Goal: Information Seeking & Learning: Learn about a topic

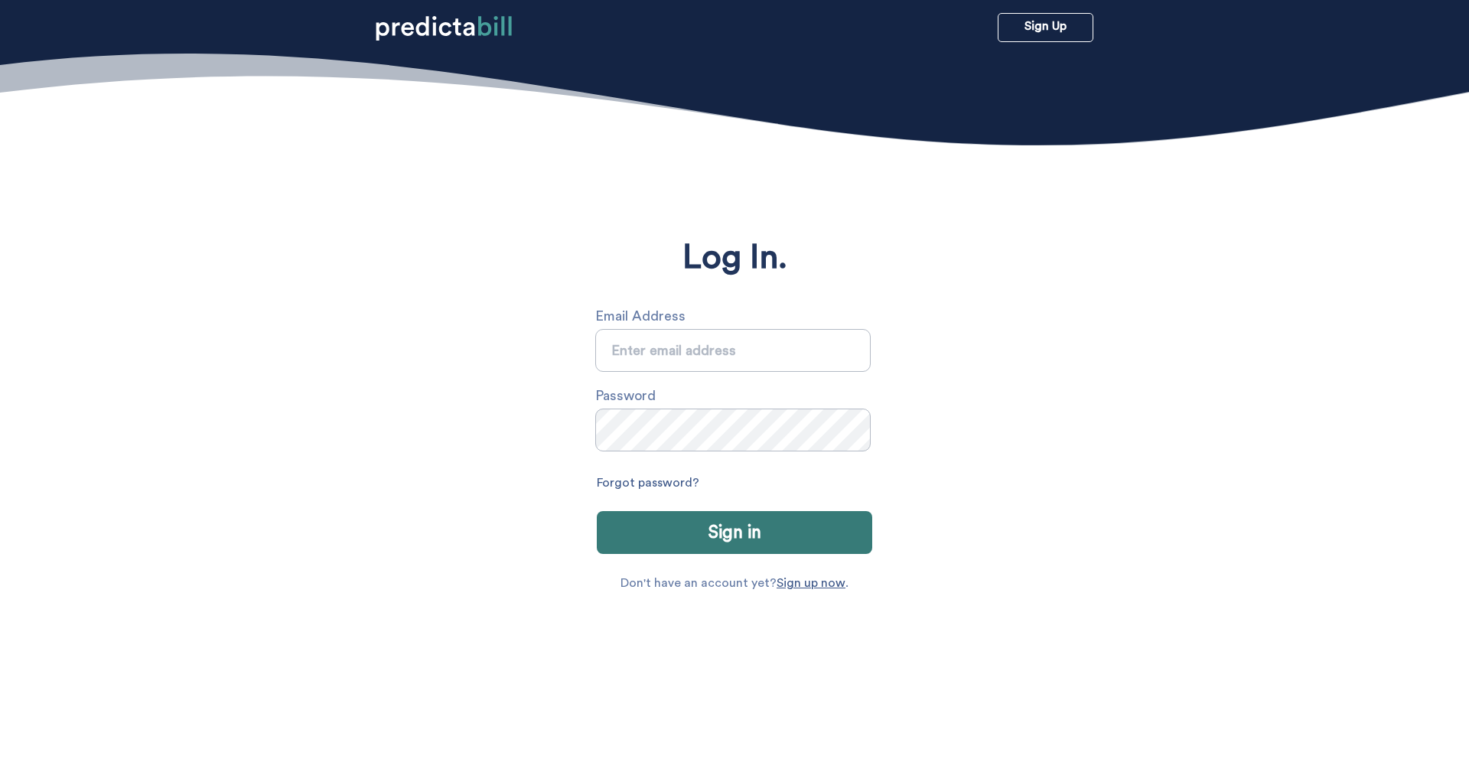
type input "sarah.michalczuk@gmail.com"
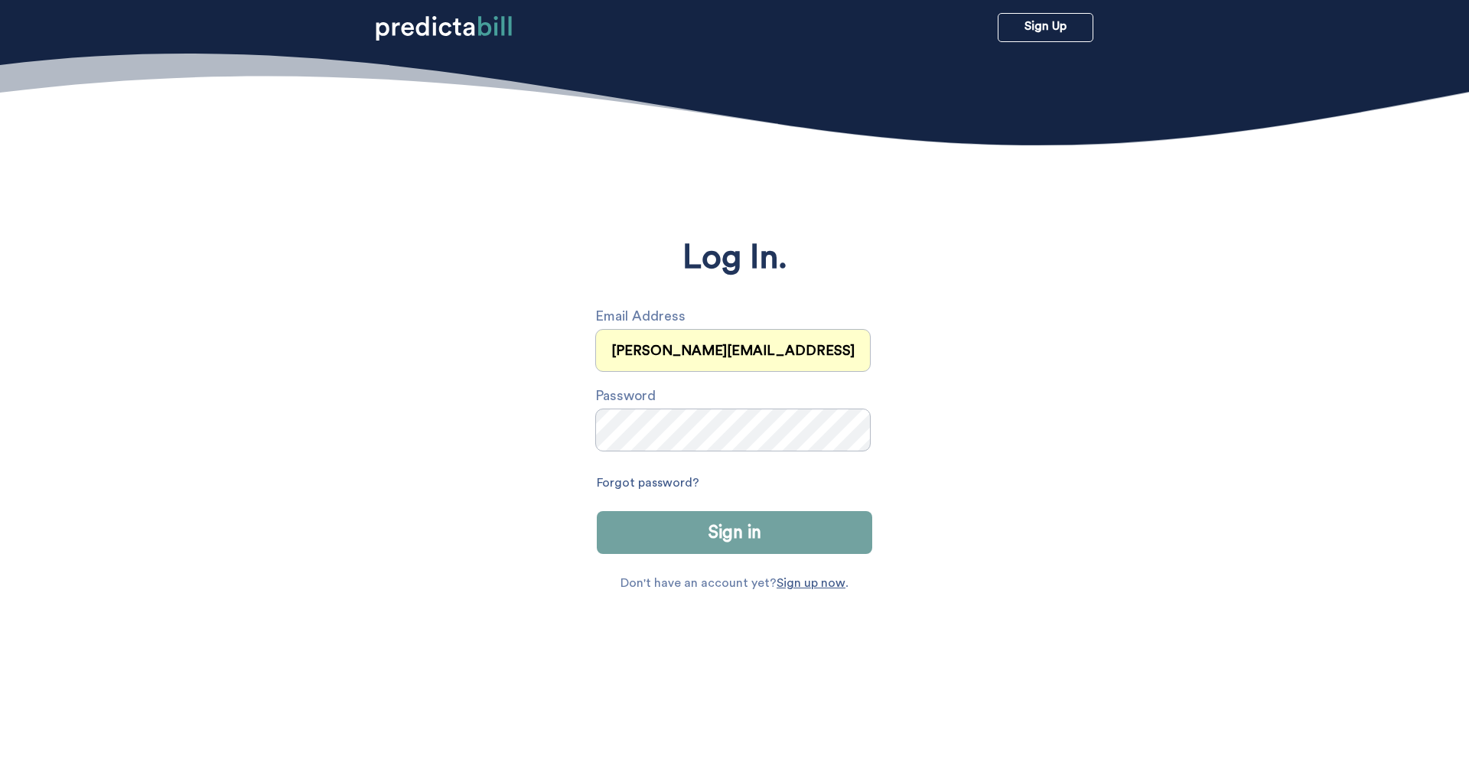
click at [714, 530] on button "Sign in" at bounding box center [735, 532] width 276 height 43
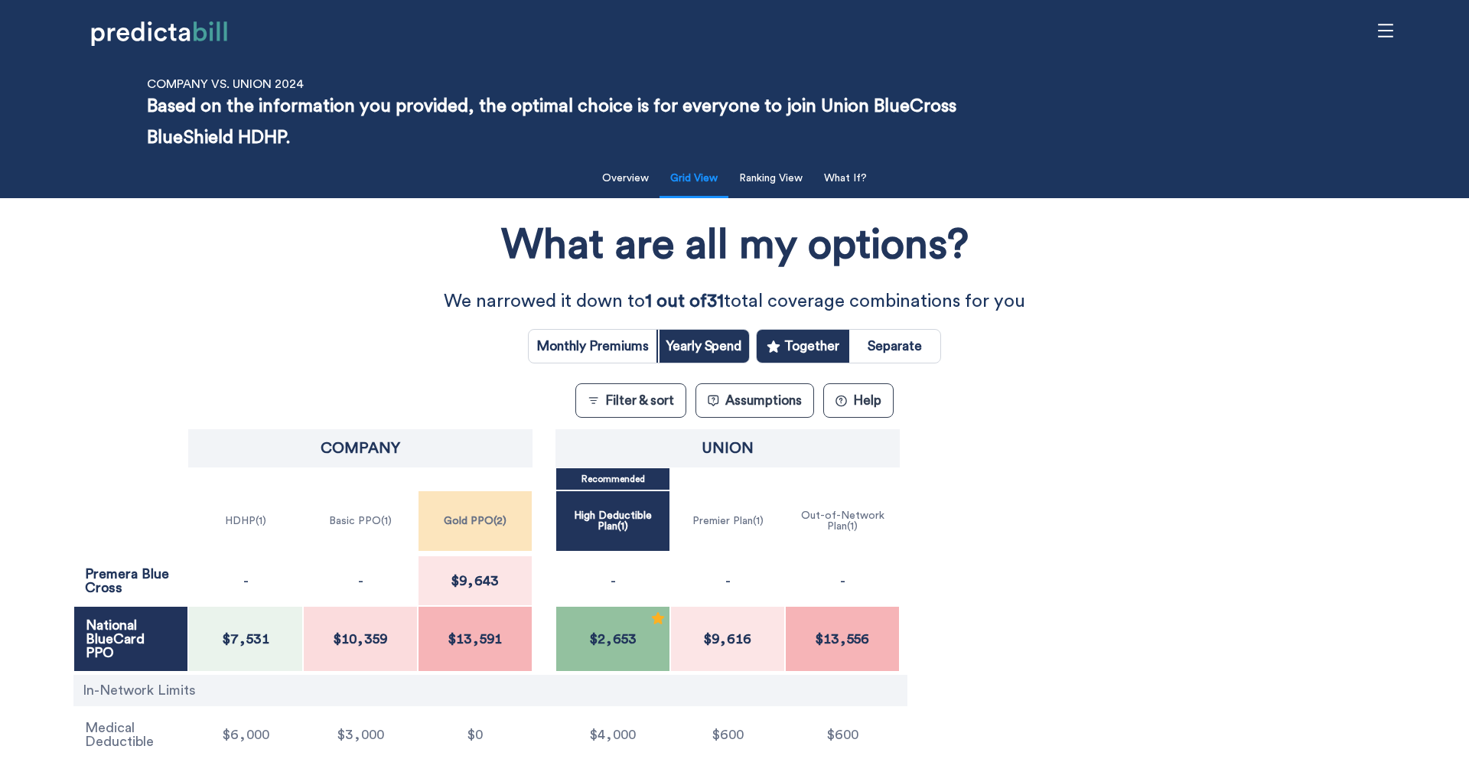
scroll to position [1, 0]
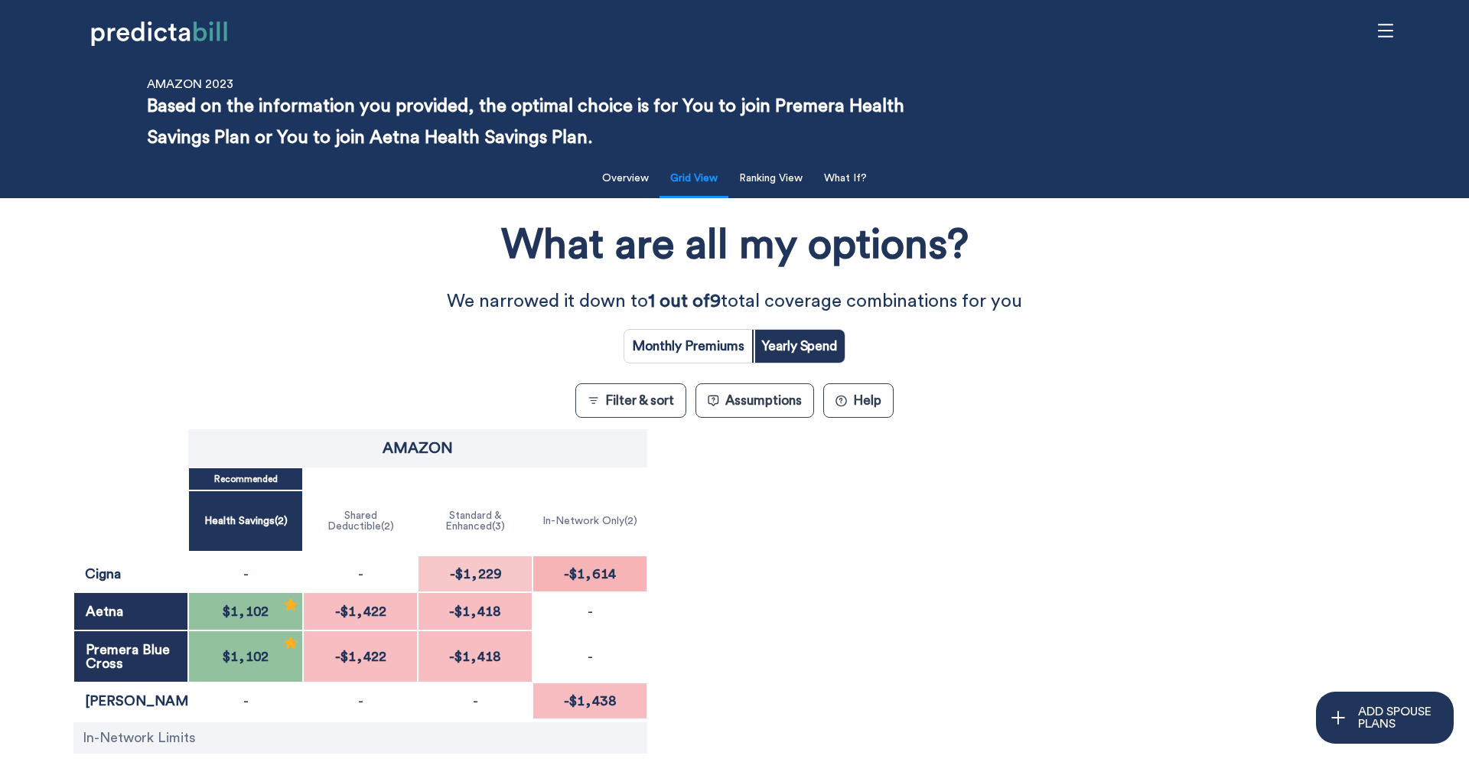
click at [703, 349] on input "radio" at bounding box center [689, 346] width 128 height 33
radio input "true"
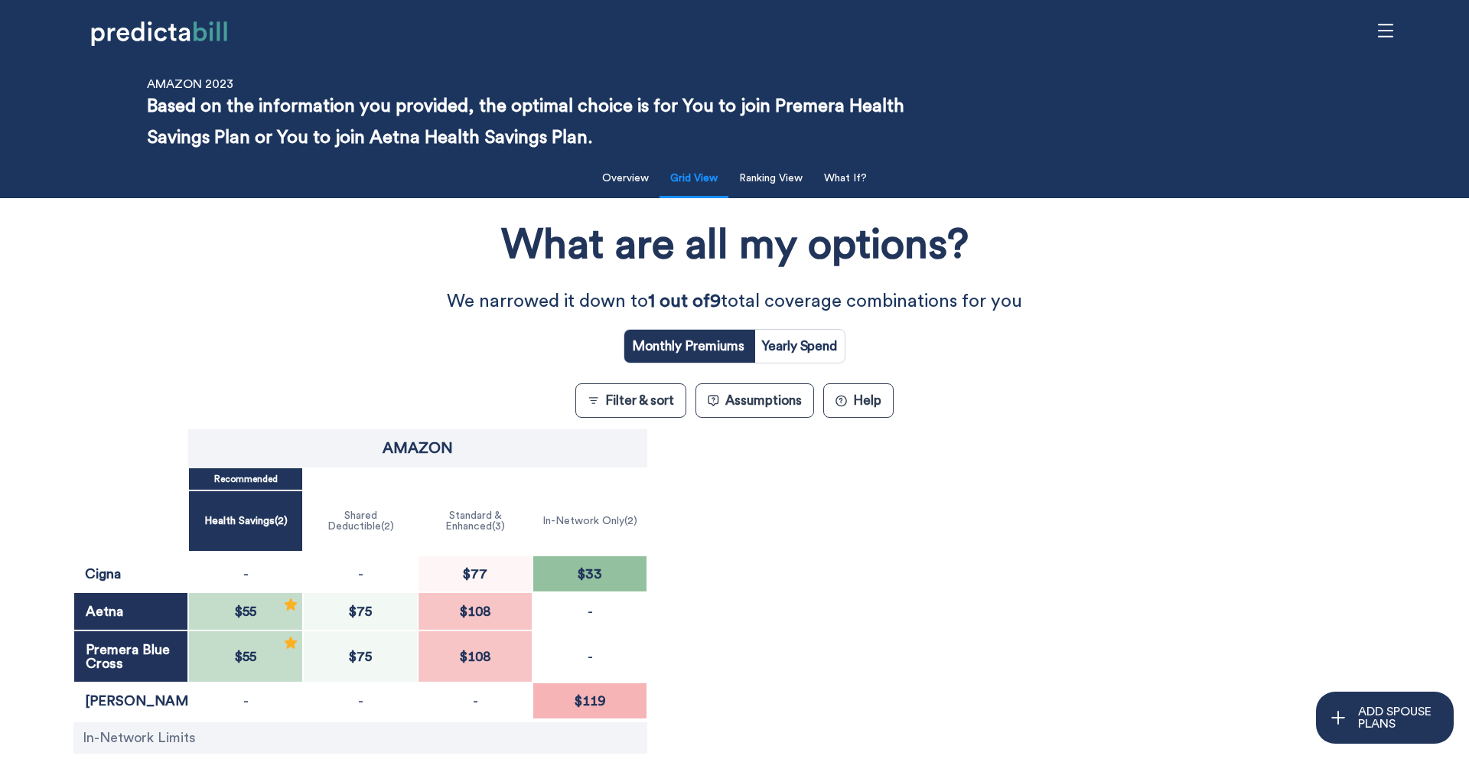
click at [807, 343] on input "radio" at bounding box center [799, 346] width 91 height 33
radio input "true"
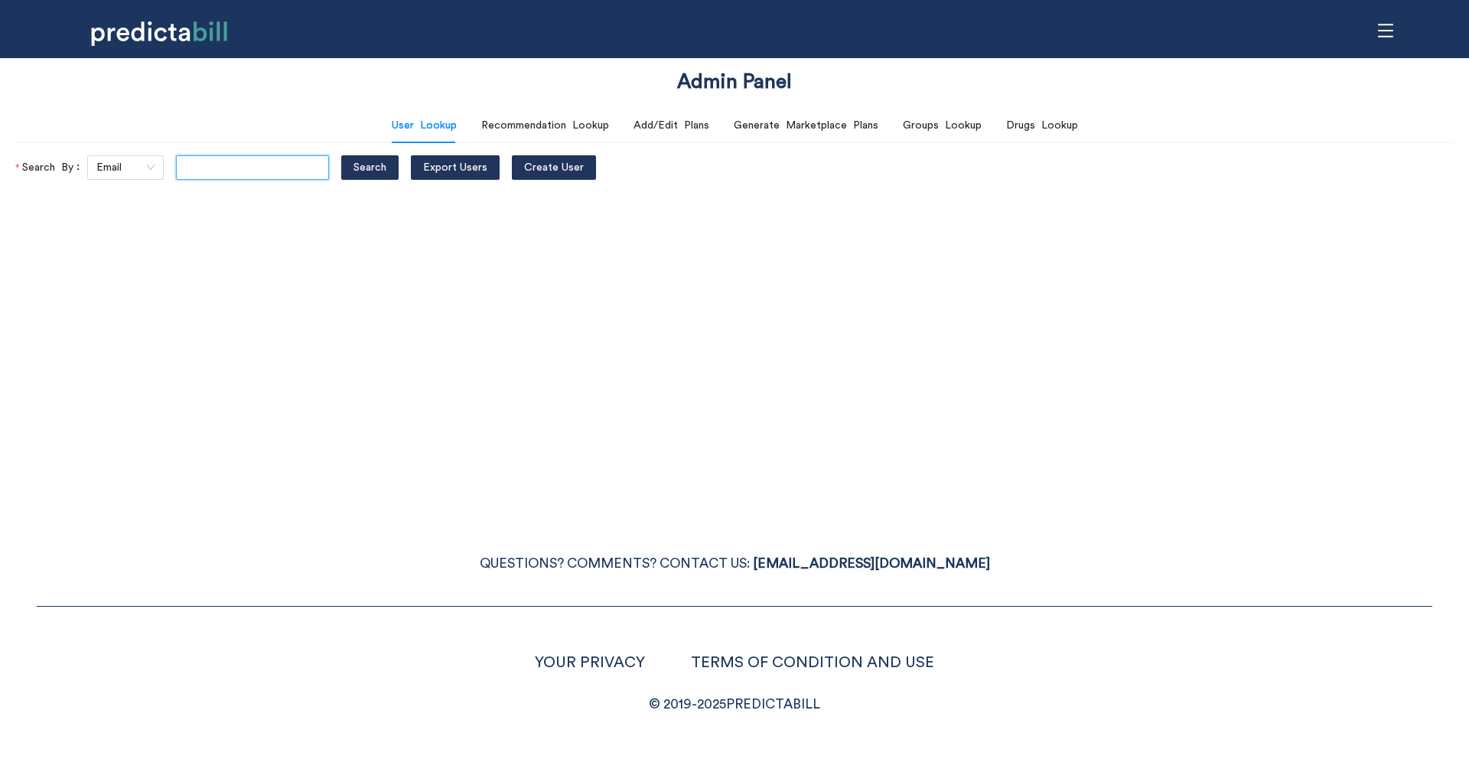
click at [215, 168] on input "text" at bounding box center [252, 167] width 153 height 24
type input "bcompson@icloud.com"
click at [341, 155] on button "Search" at bounding box center [369, 167] width 57 height 24
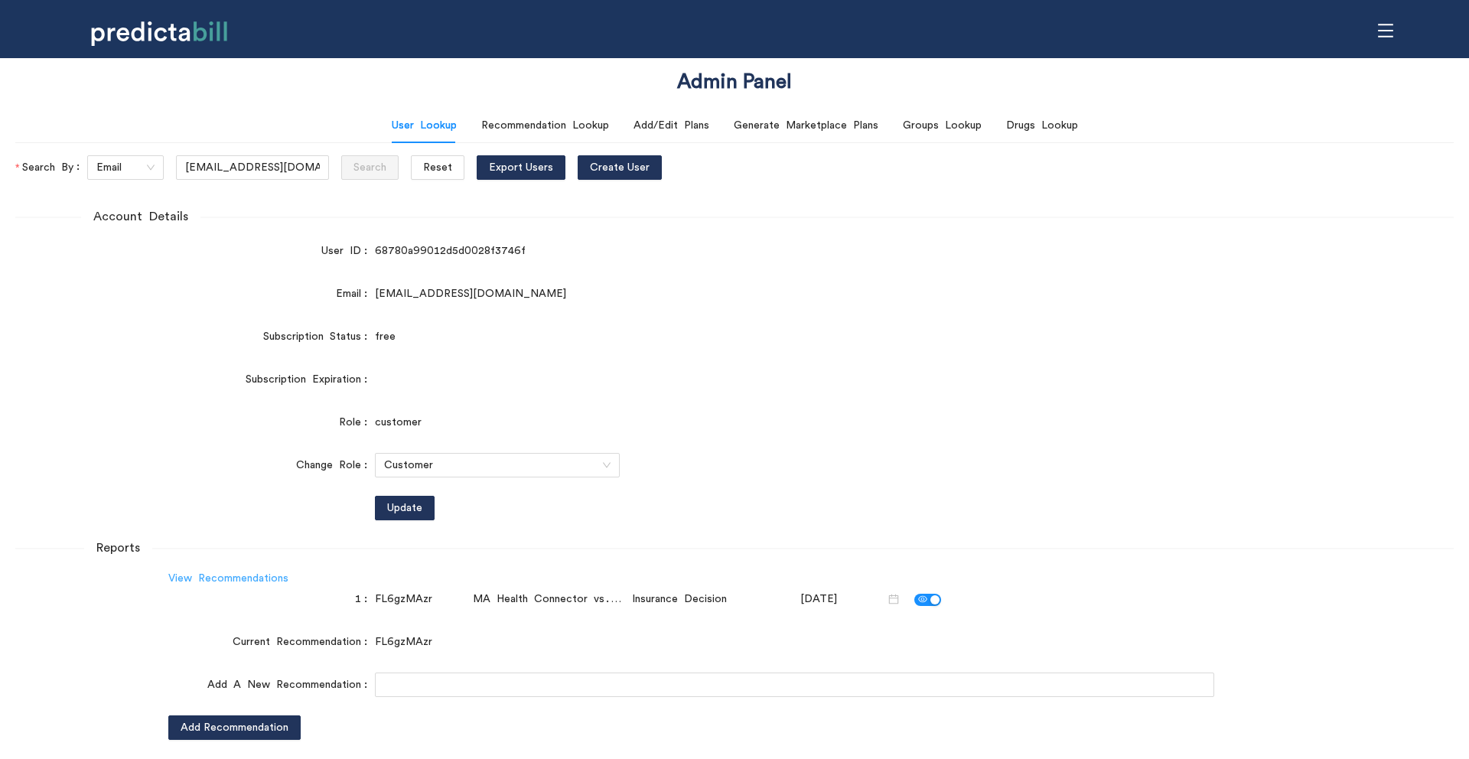
click at [236, 576] on link "View Recommendations" at bounding box center [228, 578] width 120 height 11
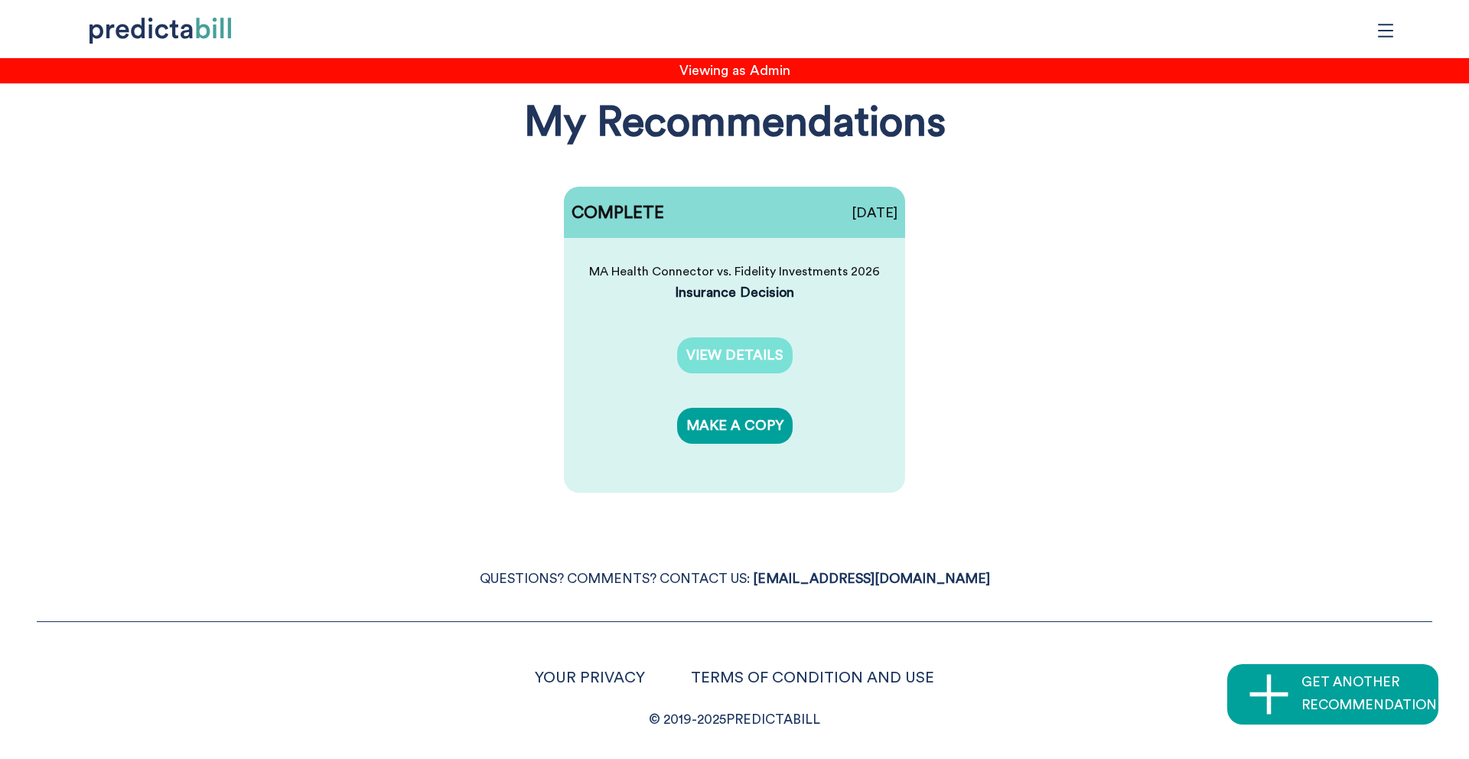
click at [733, 358] on link "VIEW DETAILS" at bounding box center [735, 356] width 116 height 36
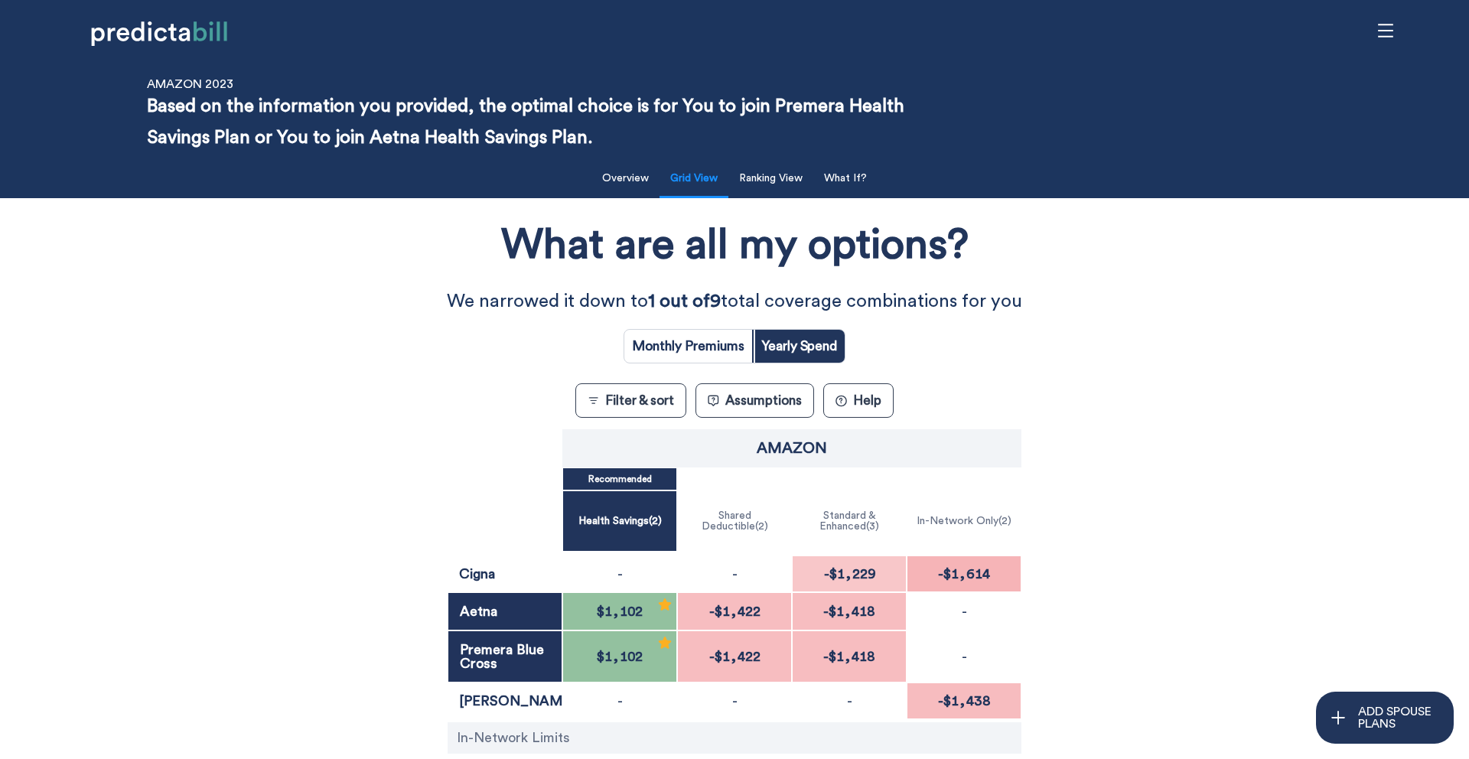
click at [710, 358] on input "radio" at bounding box center [689, 346] width 128 height 33
radio input "true"
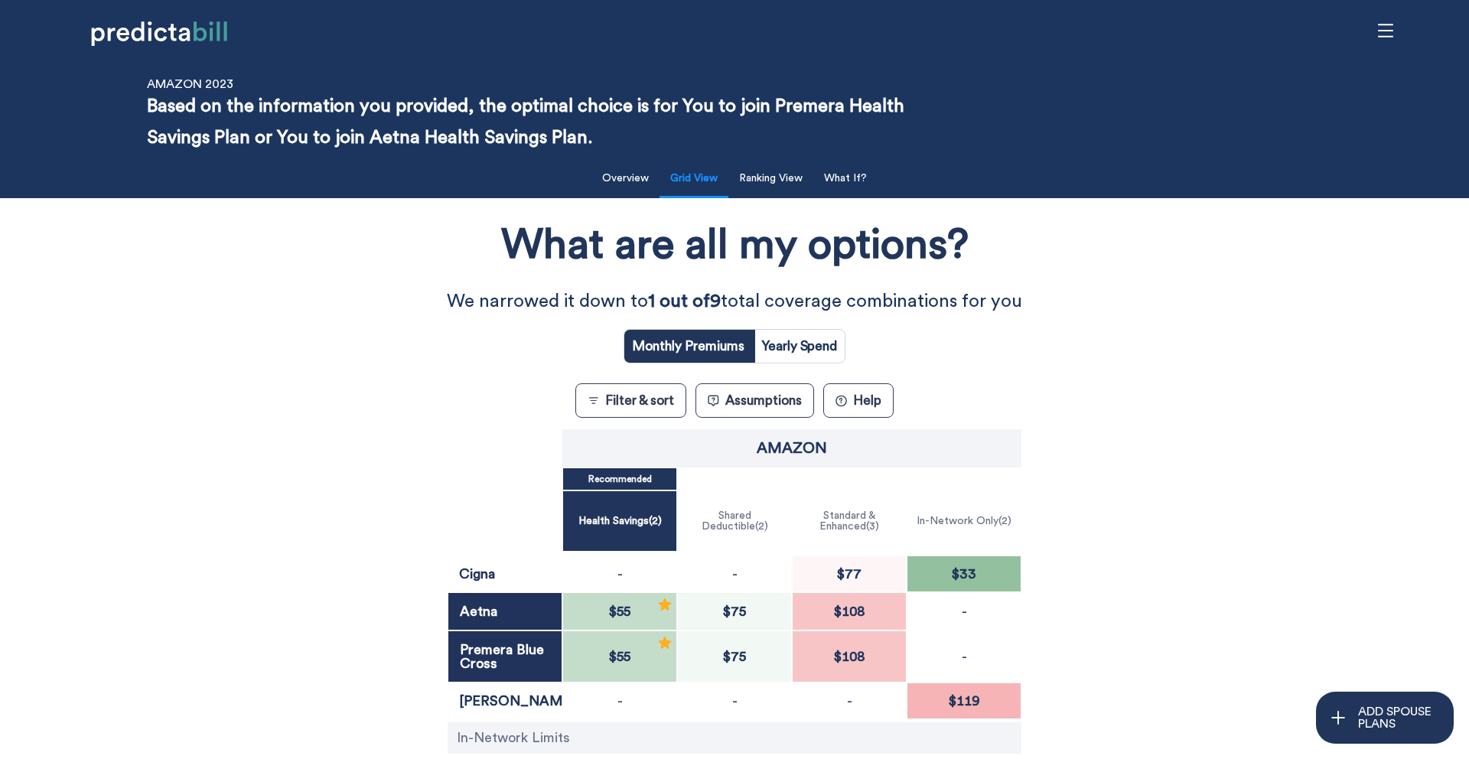
click at [621, 406] on button "Filter & sort" at bounding box center [631, 400] width 111 height 34
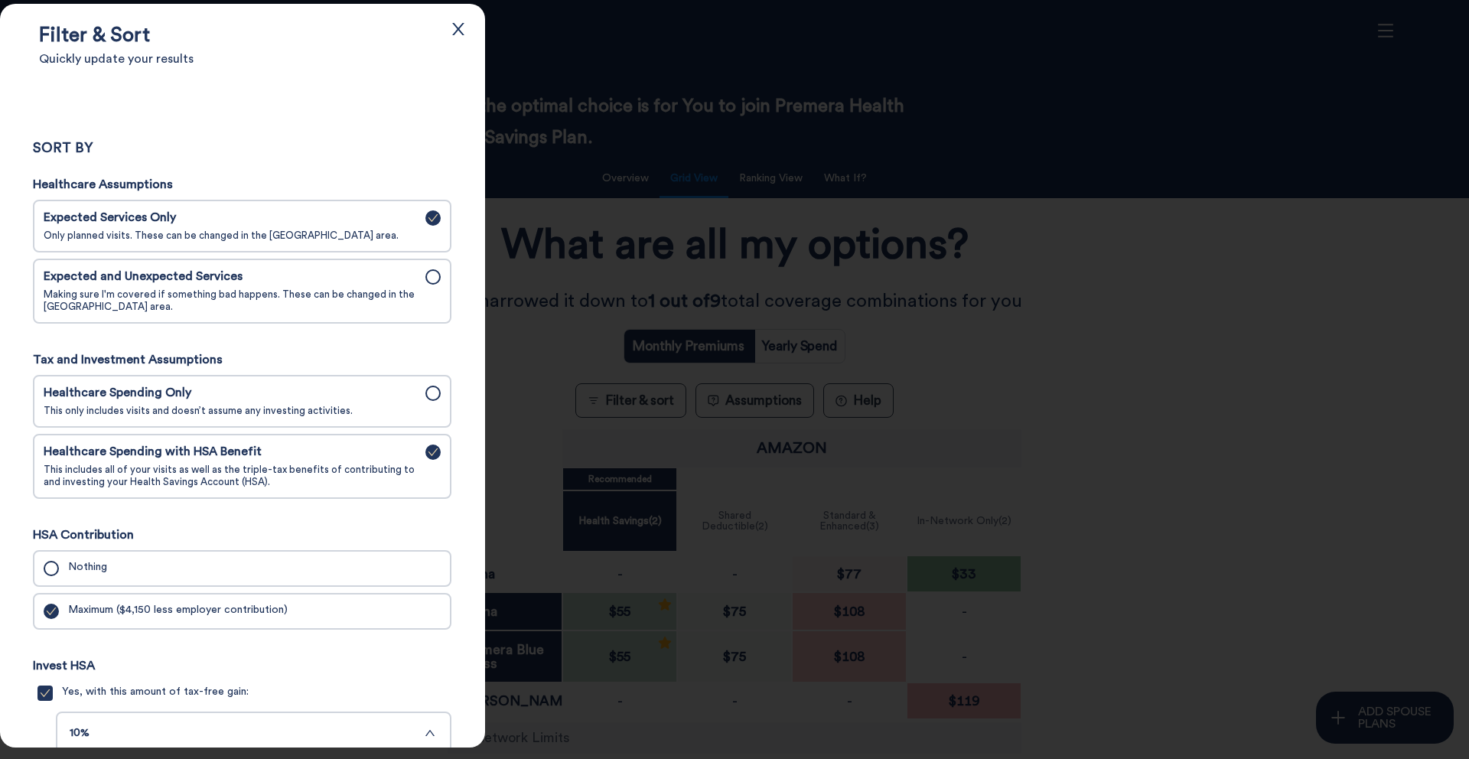
click at [621, 406] on div at bounding box center [734, 379] width 1469 height 759
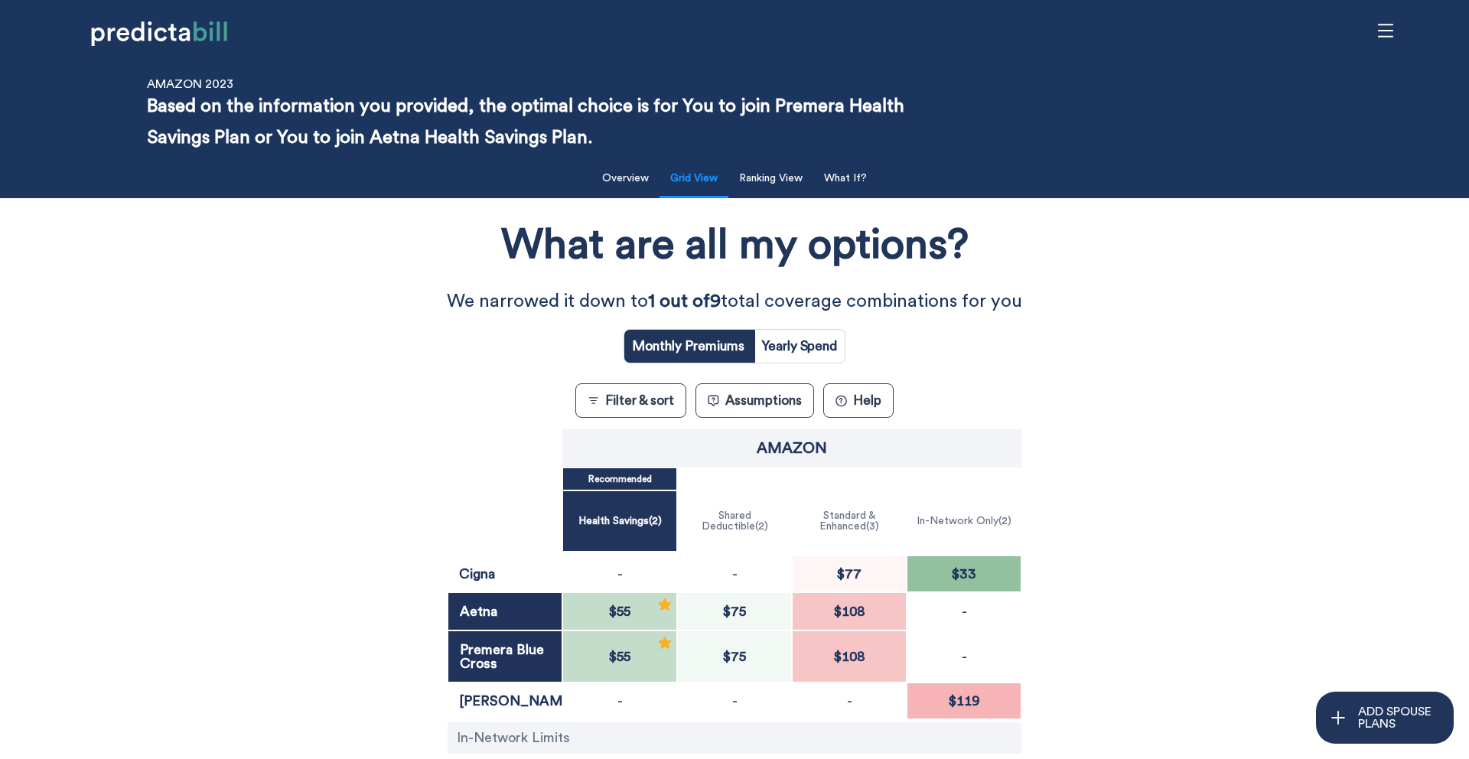
click at [742, 406] on button "Assumptions" at bounding box center [755, 400] width 119 height 34
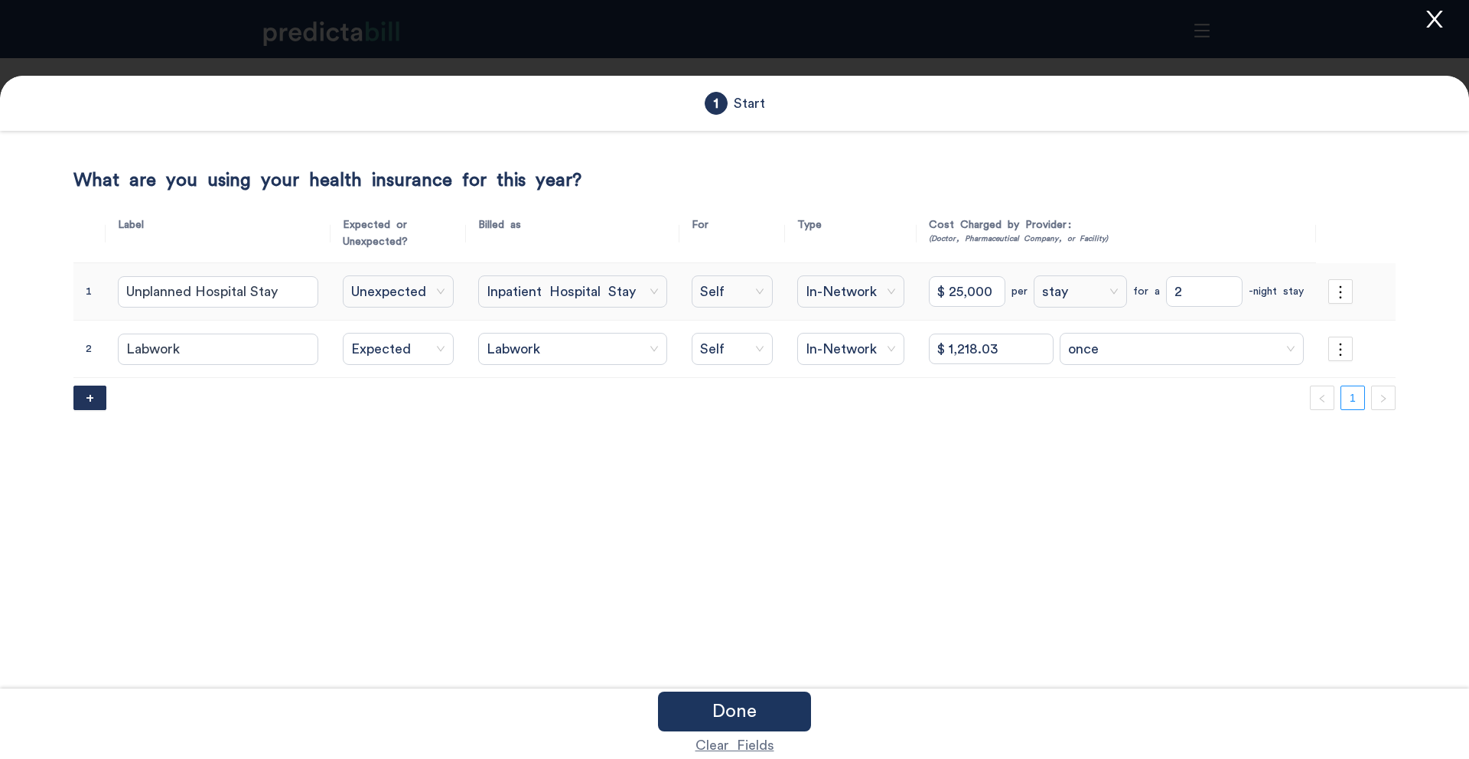
click at [1434, 22] on icon "close" at bounding box center [1435, 19] width 23 height 23
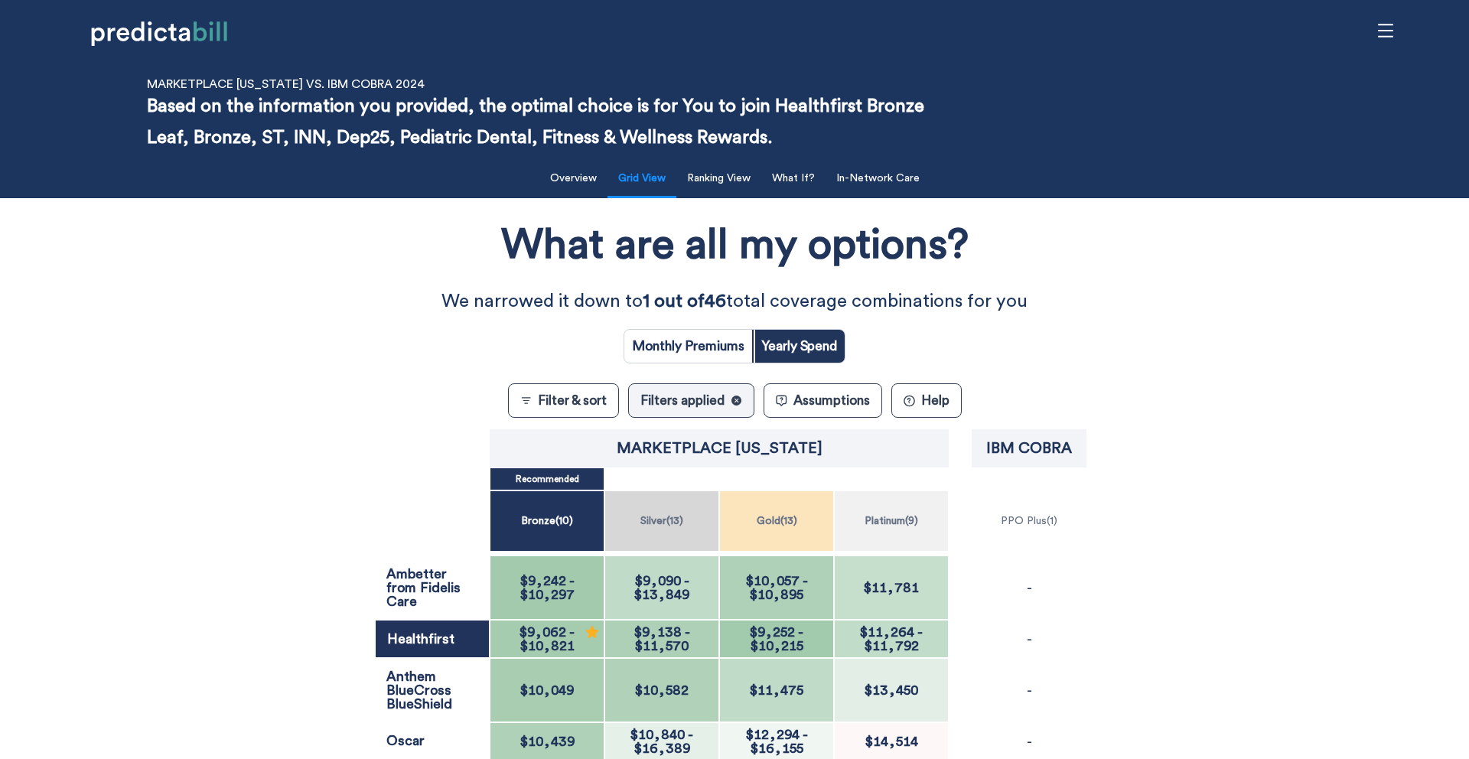
click at [736, 310] on p "We narrowed it down to 1 out of 46 total coverage combinations for you" at bounding box center [734, 301] width 735 height 31
click at [712, 344] on input "radio" at bounding box center [689, 346] width 128 height 33
radio input "true"
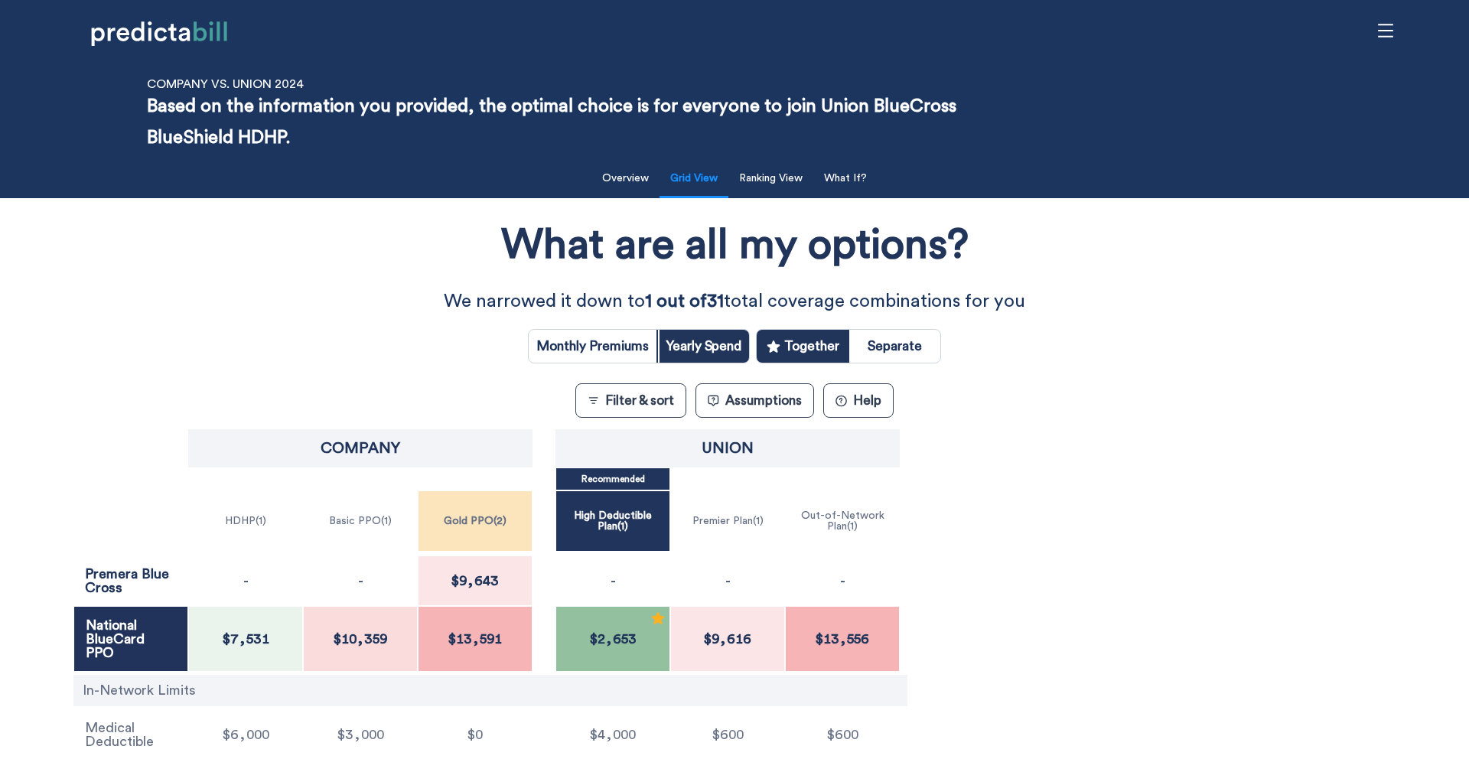
scroll to position [1, 0]
drag, startPoint x: 0, startPoint y: 0, endPoint x: 325, endPoint y: 281, distance: 429.8
click at [325, 281] on div "What are all my options? We narrowed it down to 1 out of 31 total coverage comb…" at bounding box center [734, 516] width 1323 height 623
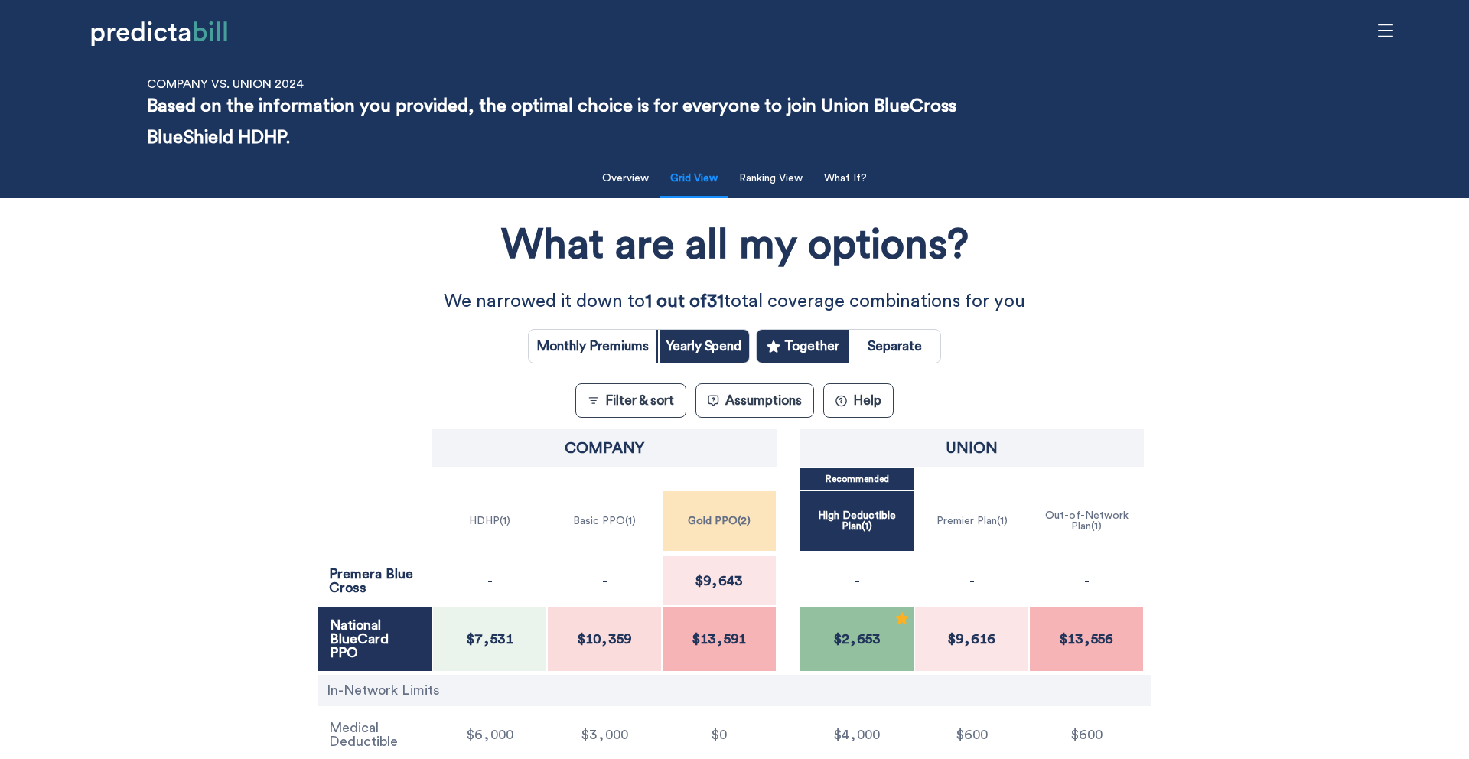
click at [91, 651] on div "Company Union Recommended HDHP ( 1 ) Basic PPO ( 1 ) Gold PPO ( 2 ) High Deduct…" at bounding box center [734, 627] width 1323 height 403
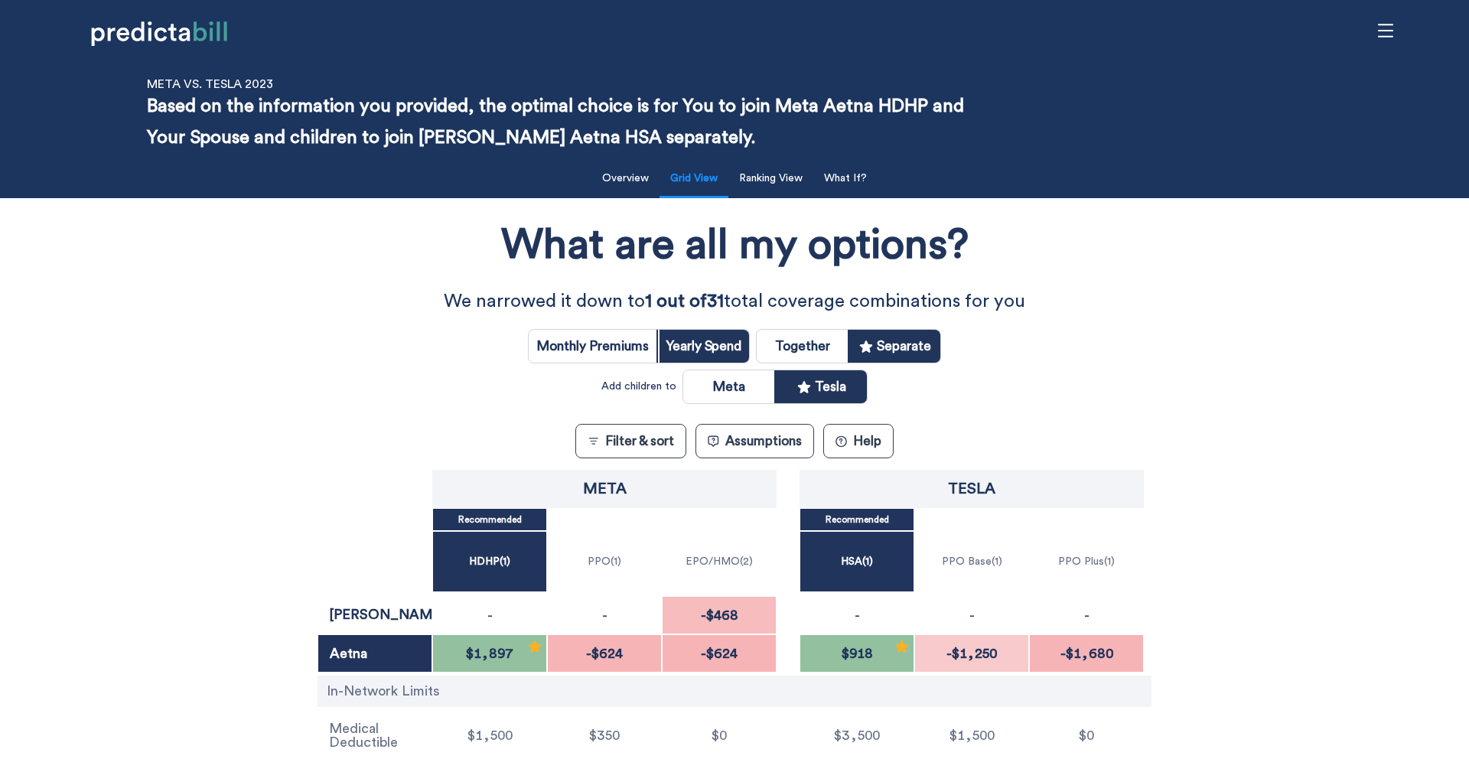
click at [267, 367] on div "What are all my options? We narrowed it down to 1 out of 31 total coverage comb…" at bounding box center [734, 518] width 1323 height 624
click at [270, 527] on div "Meta Tesla Recommended Recommended HDHP ( 1 ) PPO ( 1 ) EPO/HMO ( 2 ) HSA ( 1 )…" at bounding box center [734, 647] width 1323 height 363
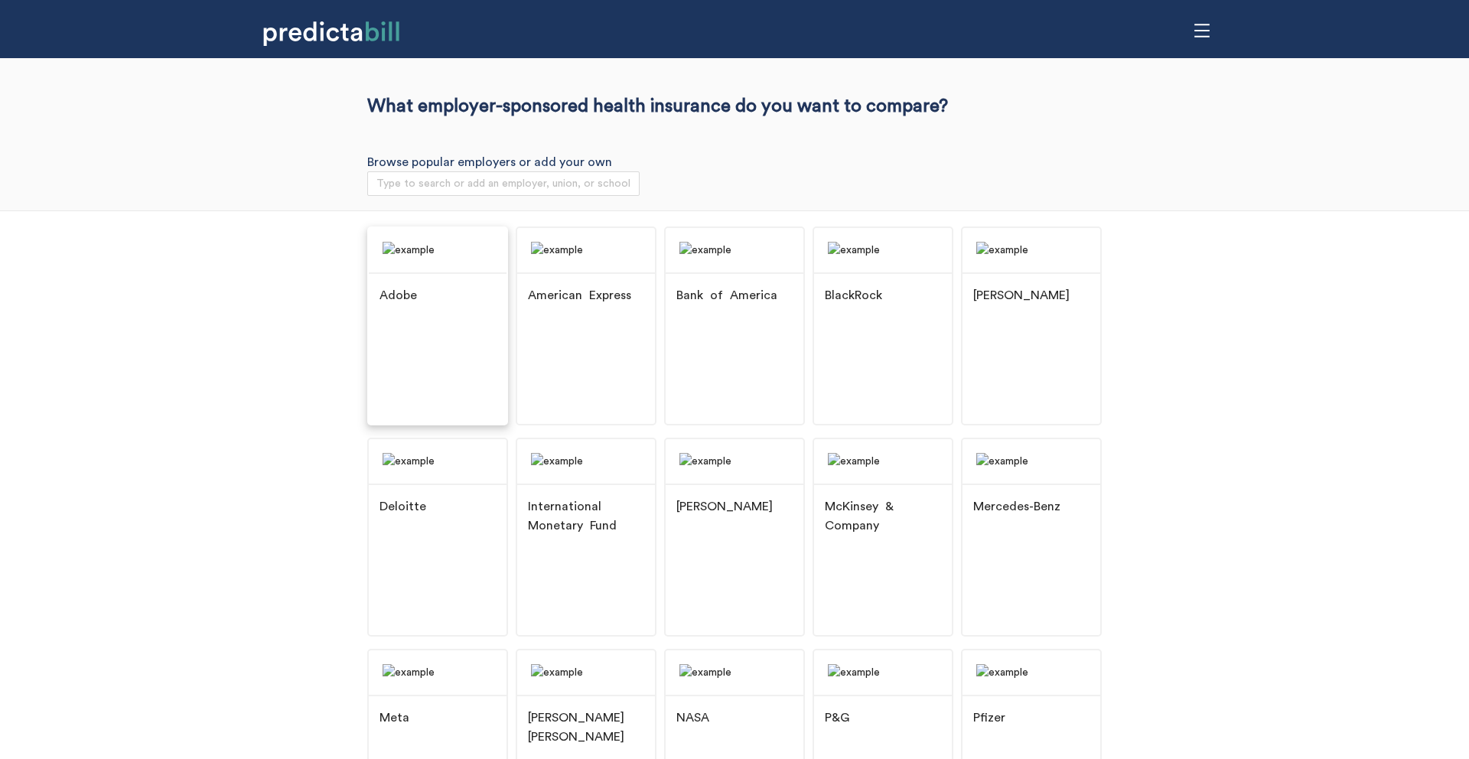
click at [478, 272] on img at bounding box center [438, 250] width 138 height 44
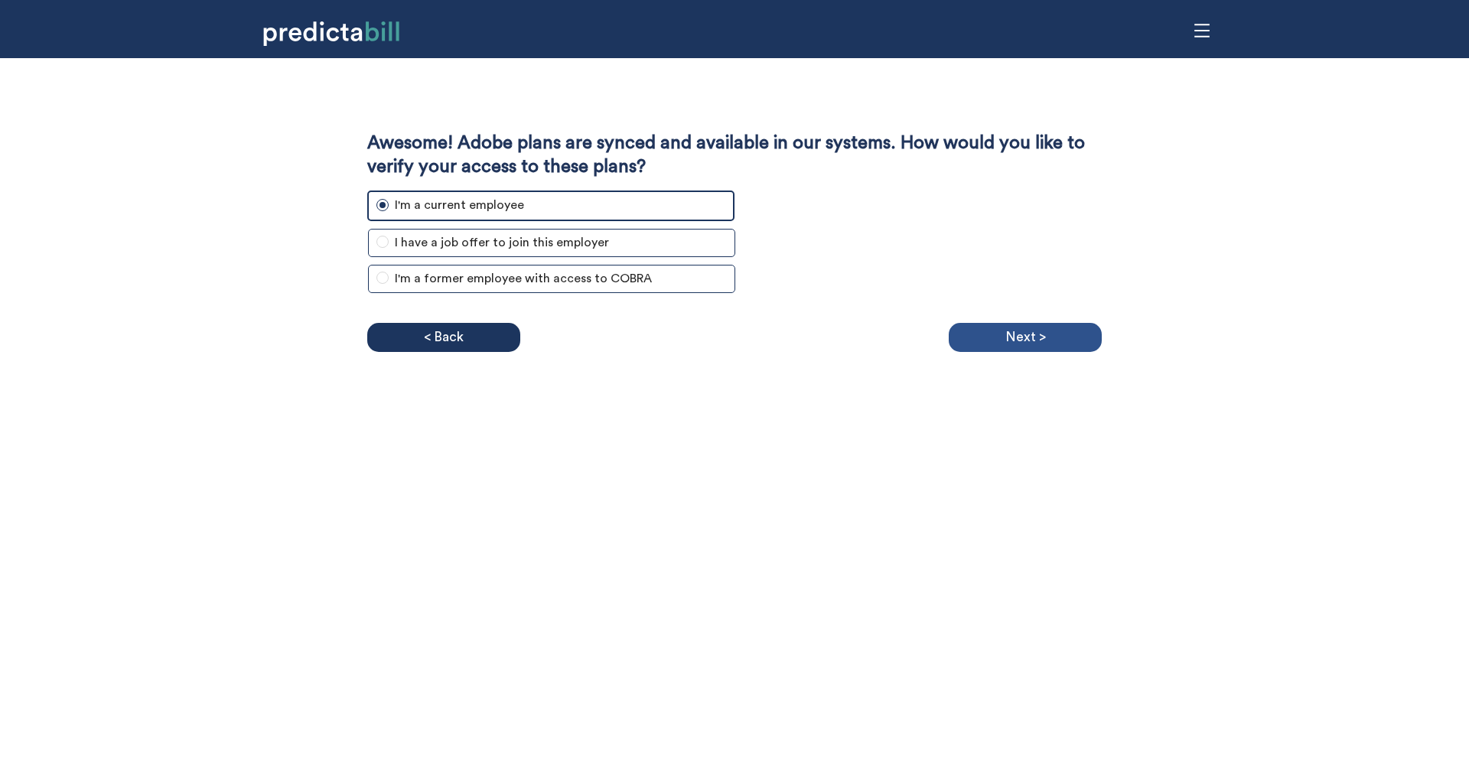
click at [1021, 341] on p "Next >" at bounding box center [1026, 337] width 41 height 23
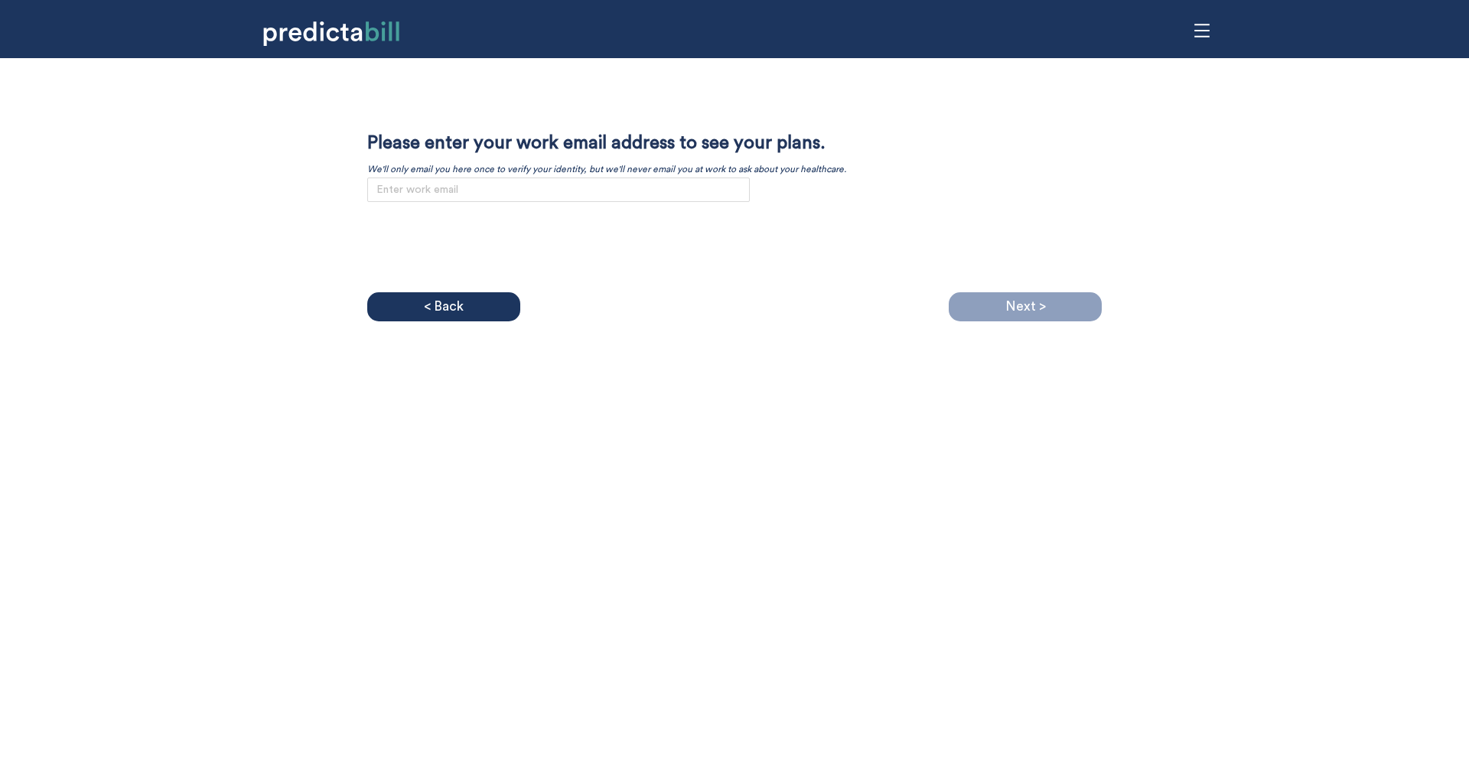
click at [871, 514] on div "Awesome! Adobe plans are synced and available in our systems. How would you lik…" at bounding box center [734, 379] width 1469 height 759
